Goal: Browse casually: Explore the website without a specific task or goal

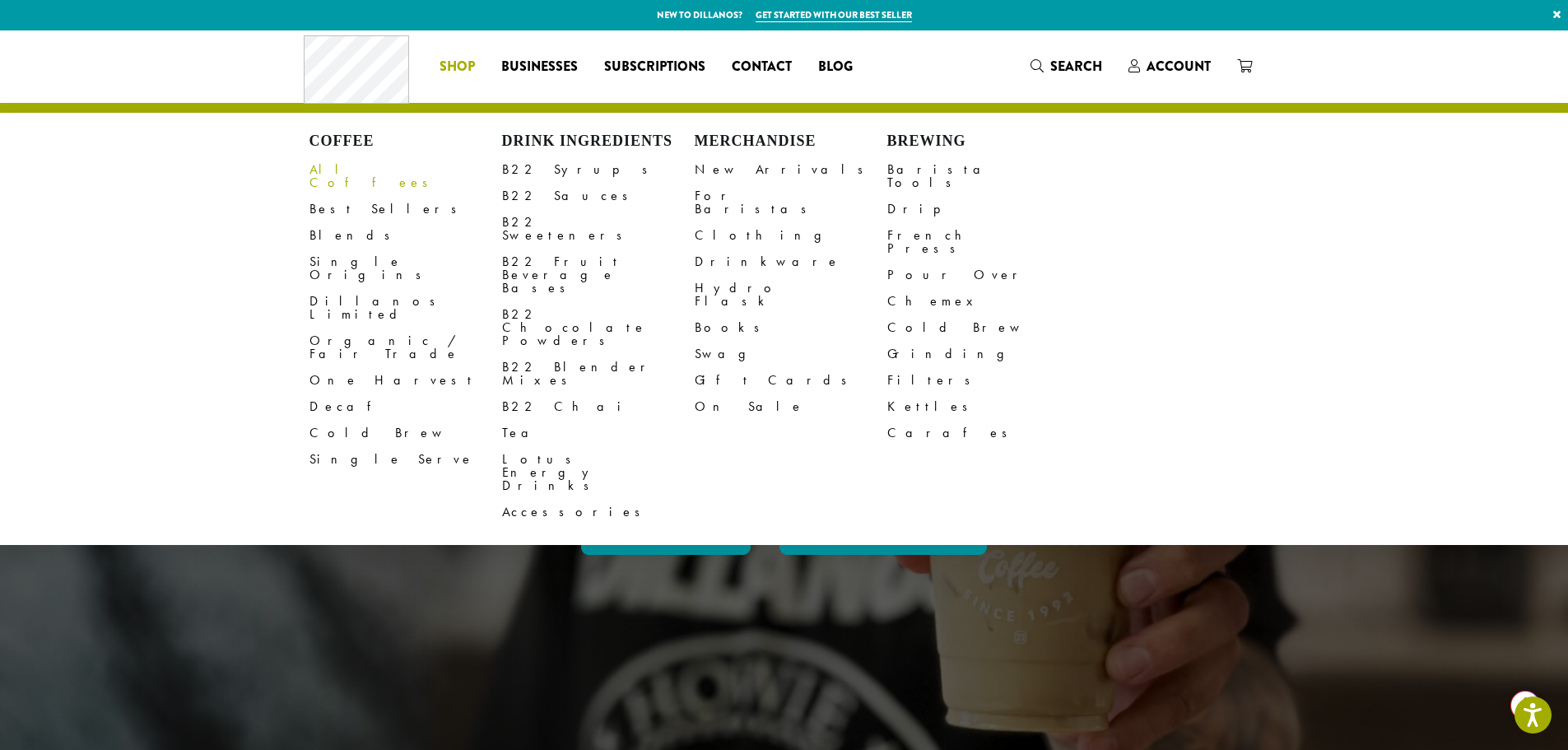
click at [361, 170] on link "All Coffees" at bounding box center [405, 175] width 193 height 40
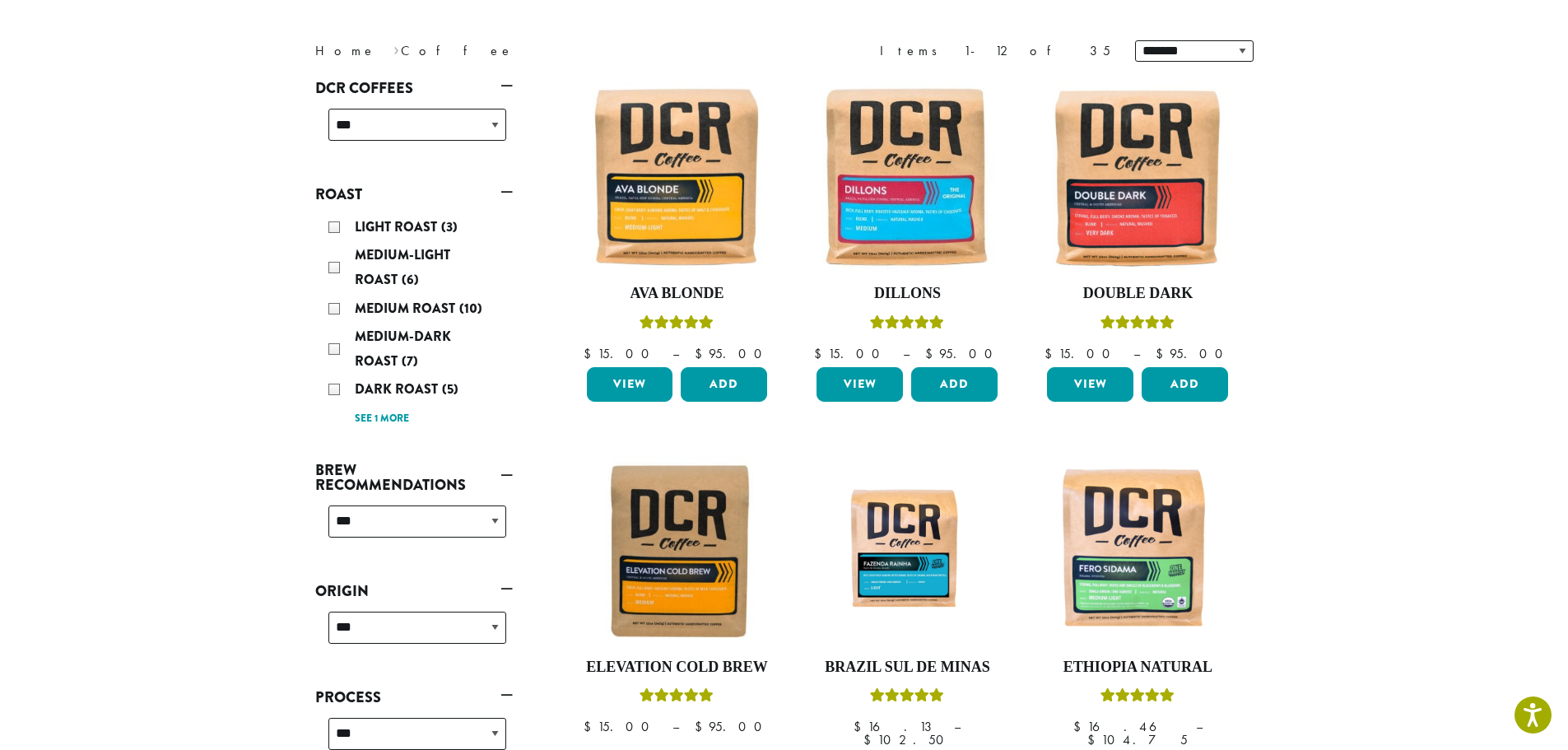
scroll to position [247, 0]
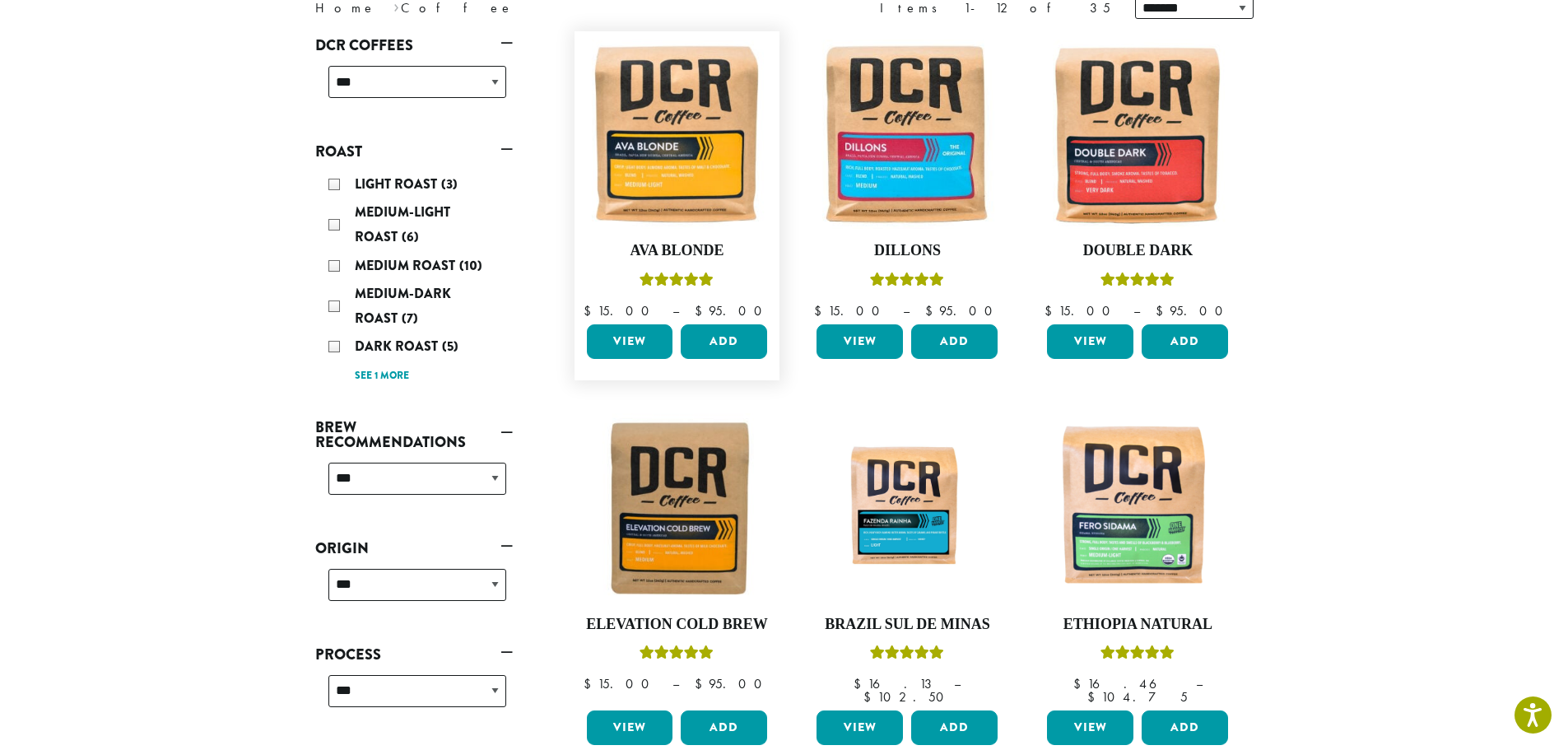
click at [620, 345] on link "View" at bounding box center [630, 340] width 87 height 34
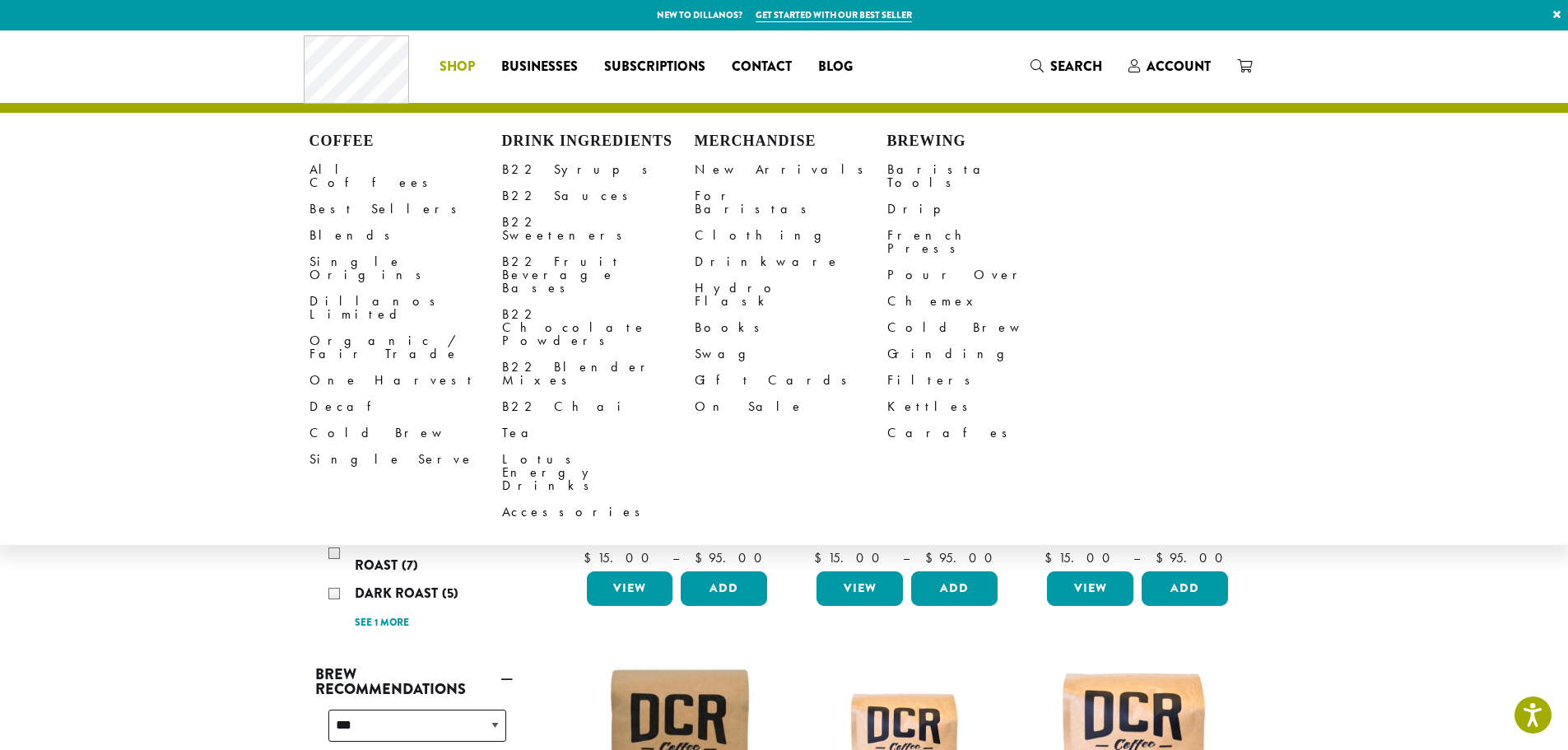
click at [461, 70] on span "Shop" at bounding box center [457, 67] width 35 height 20
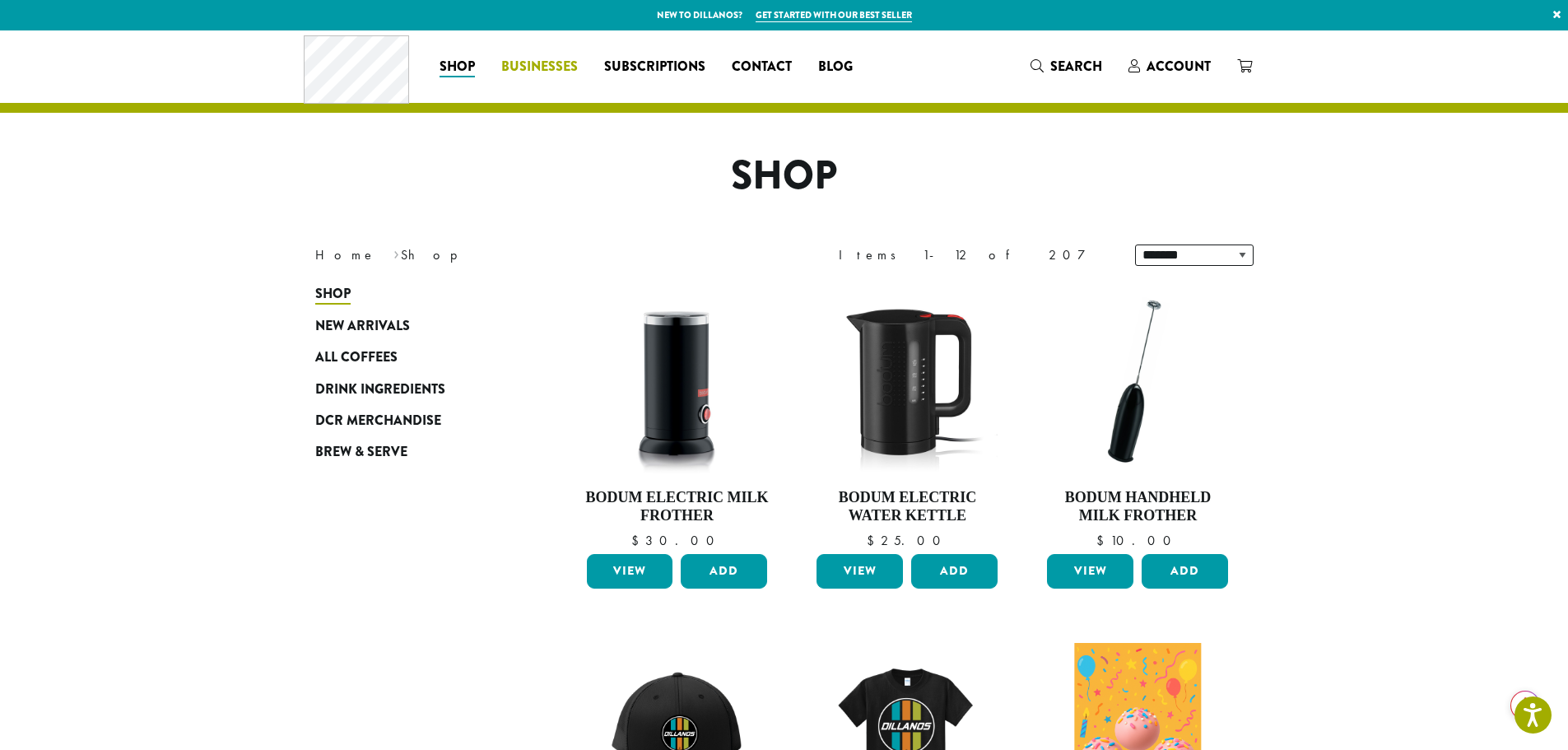
click at [533, 65] on span "Businesses" at bounding box center [539, 67] width 77 height 20
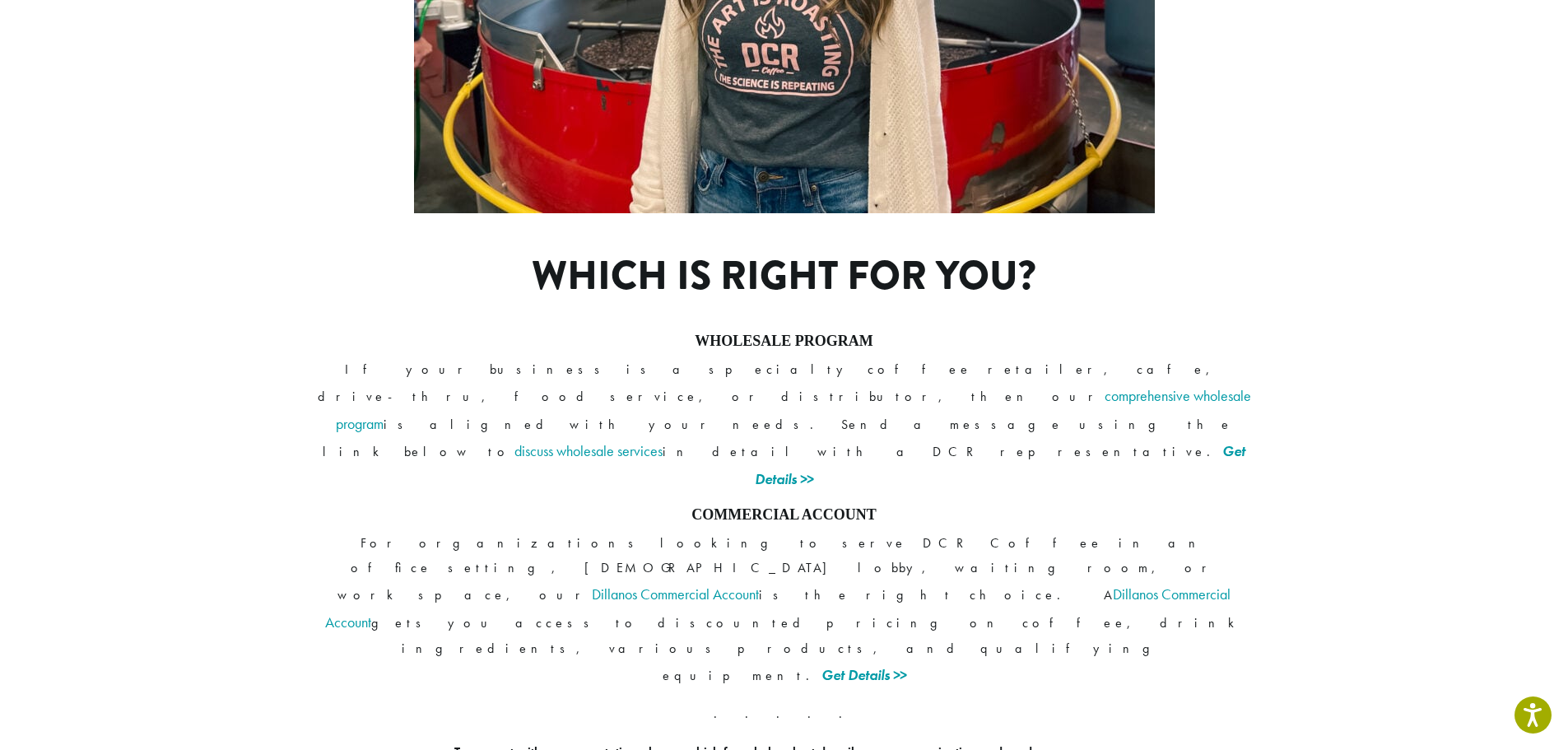
scroll to position [1168, 0]
drag, startPoint x: 292, startPoint y: 623, endPoint x: 410, endPoint y: 626, distance: 118.0
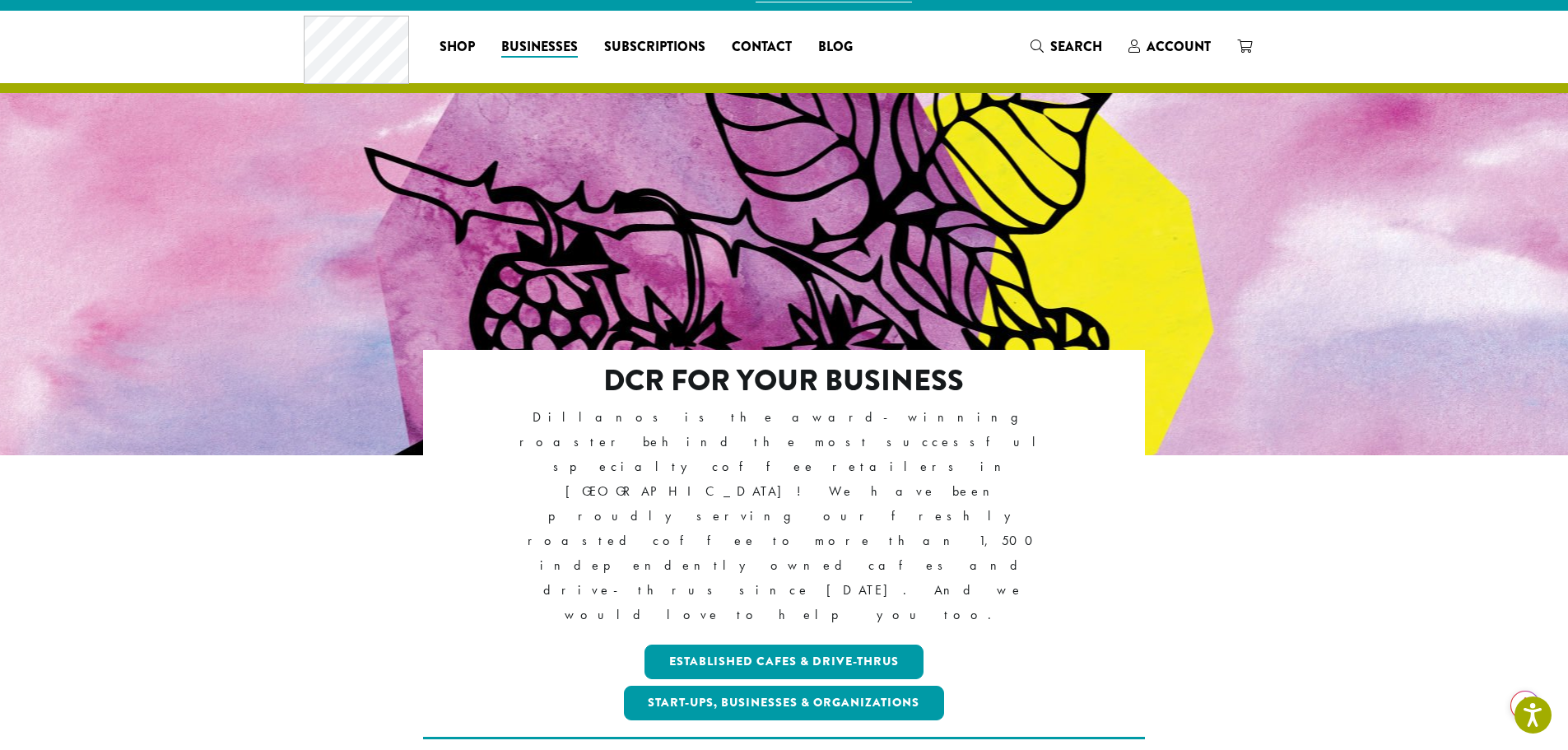
scroll to position [0, 0]
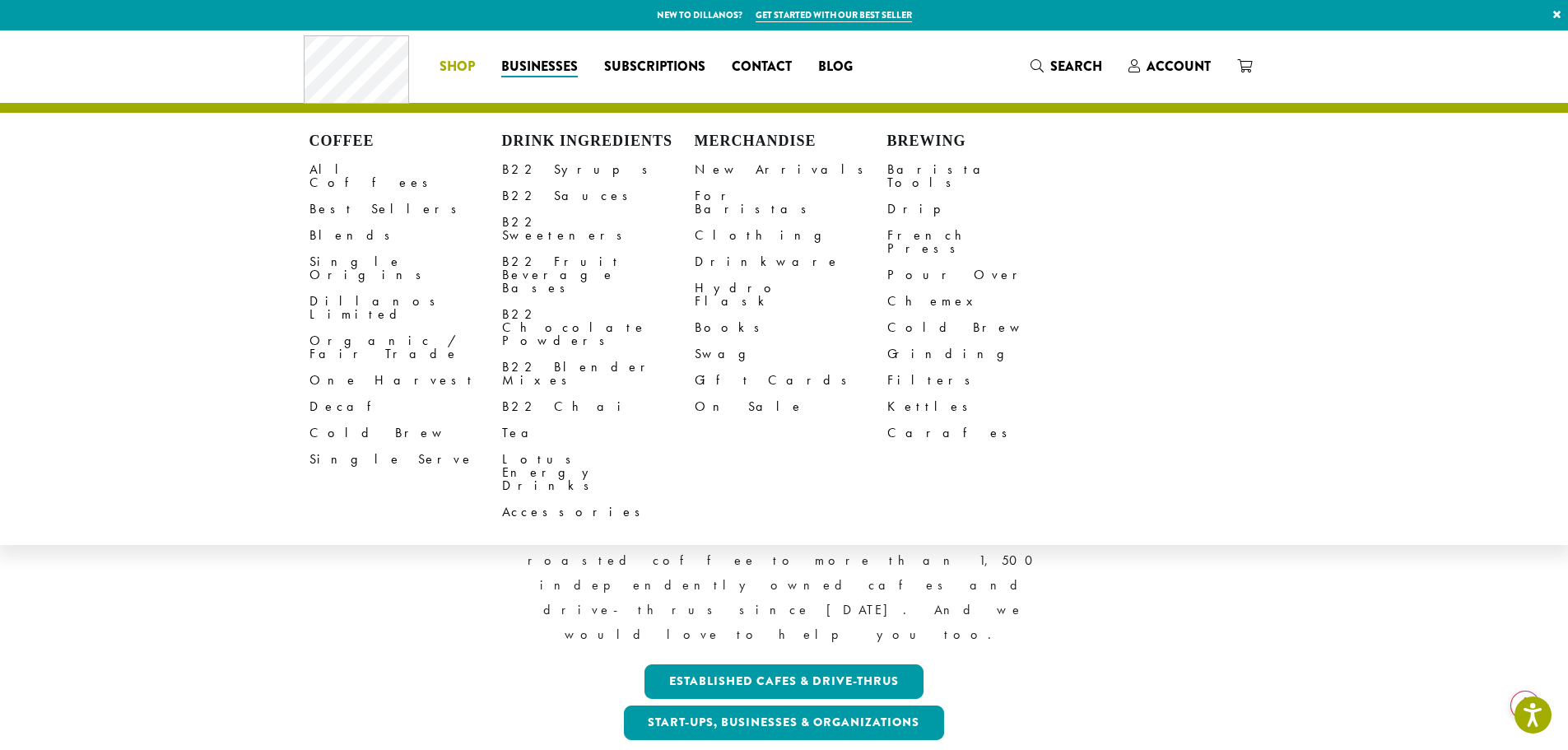
click at [455, 73] on span "Shop" at bounding box center [457, 67] width 35 height 20
